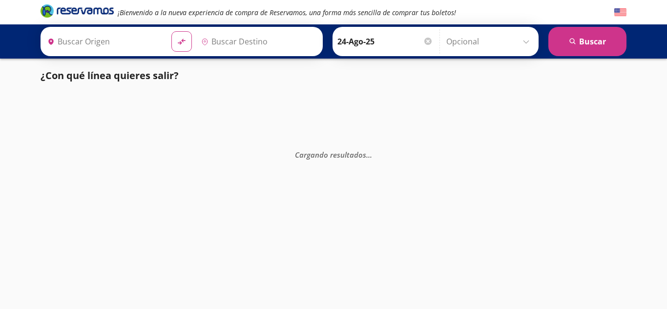
type input "[GEOGRAPHIC_DATA], [GEOGRAPHIC_DATA]"
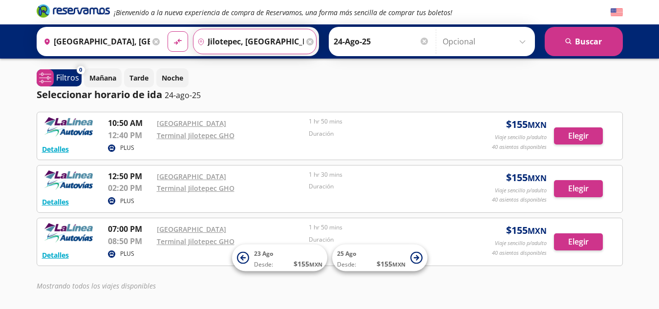
click at [251, 44] on input "Jilotepec, [GEOGRAPHIC_DATA]" at bounding box center [248, 41] width 110 height 24
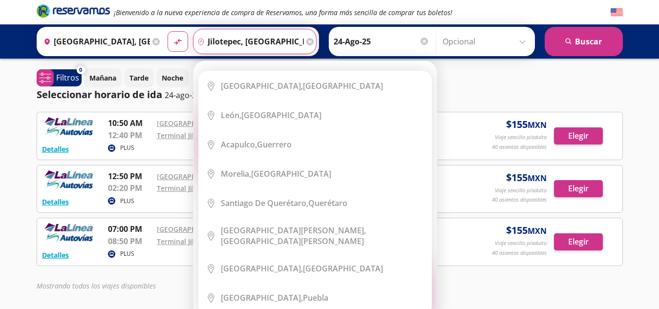
click at [275, 42] on input "Jilotepec, [GEOGRAPHIC_DATA]" at bounding box center [248, 41] width 110 height 24
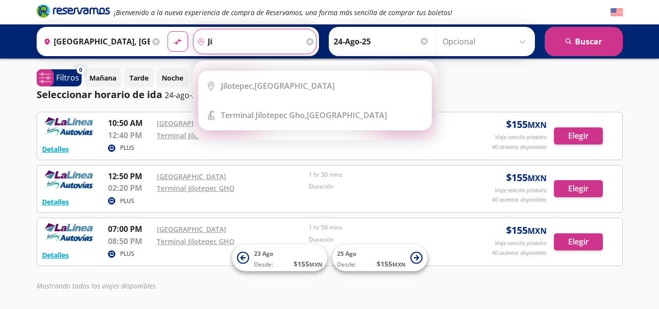
type input "j"
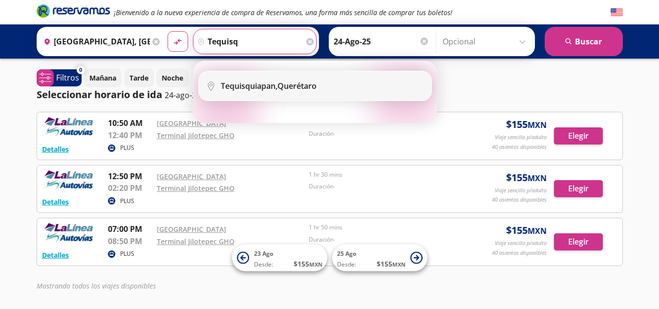
click at [277, 81] on b "Tequisquiapan," at bounding box center [249, 86] width 57 height 11
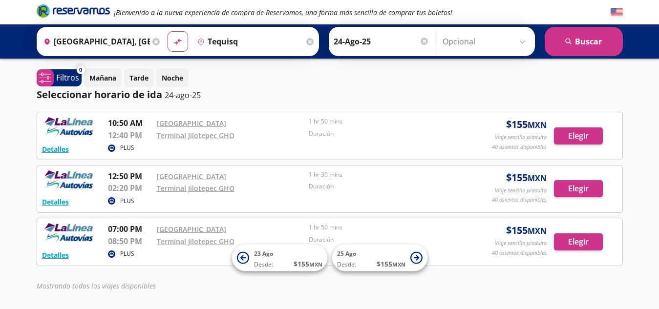
type input "Tequisquiapan, [GEOGRAPHIC_DATA]"
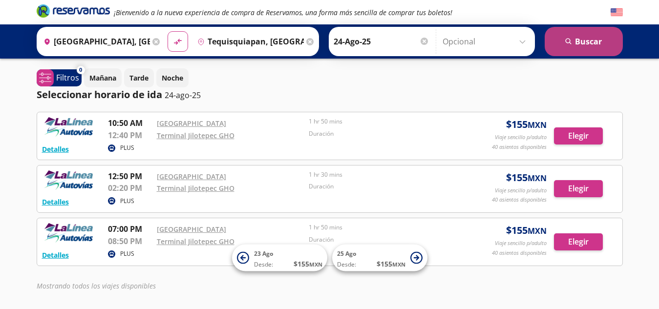
click at [561, 43] on button "search [GEOGRAPHIC_DATA]" at bounding box center [583, 41] width 78 height 29
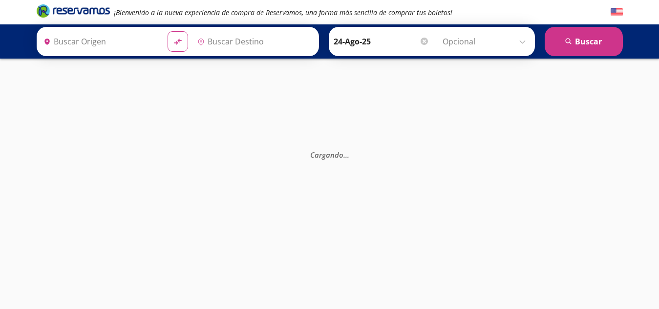
type input "[GEOGRAPHIC_DATA], [GEOGRAPHIC_DATA]"
type input "Tequisquiapan, [GEOGRAPHIC_DATA]"
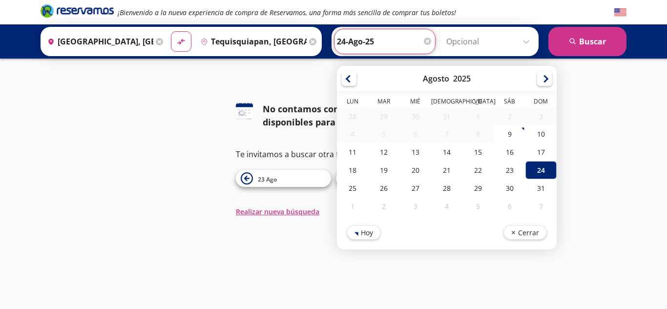
click at [359, 49] on input "24-Ago-25" at bounding box center [385, 41] width 96 height 24
click at [360, 203] on div "1" at bounding box center [352, 206] width 31 height 18
type input "[DATE]"
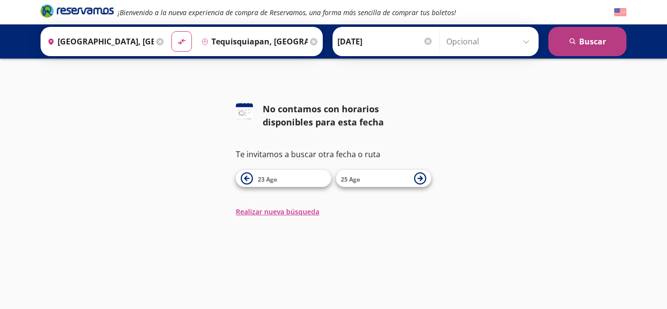
click at [558, 43] on button "search [GEOGRAPHIC_DATA]" at bounding box center [587, 41] width 78 height 29
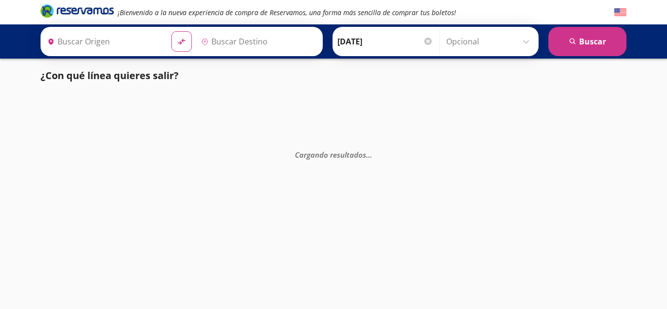
type input "[GEOGRAPHIC_DATA], [GEOGRAPHIC_DATA]"
type input "Tequisquiapan, [GEOGRAPHIC_DATA]"
